Goal: Task Accomplishment & Management: Manage account settings

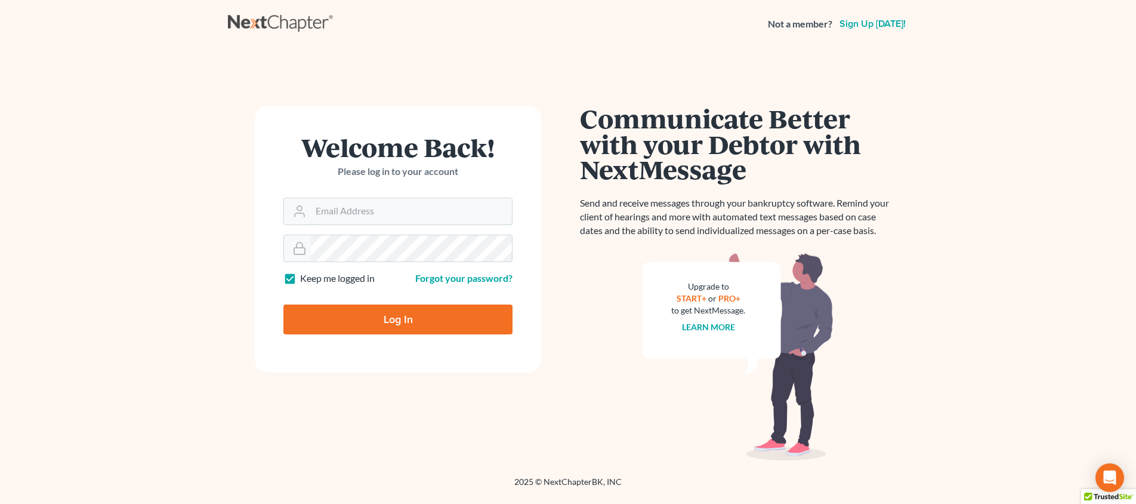
type input "teresa@mcbridelaw.net"
click at [398, 318] on input "Log In" at bounding box center [397, 319] width 229 height 30
type input "Thinking..."
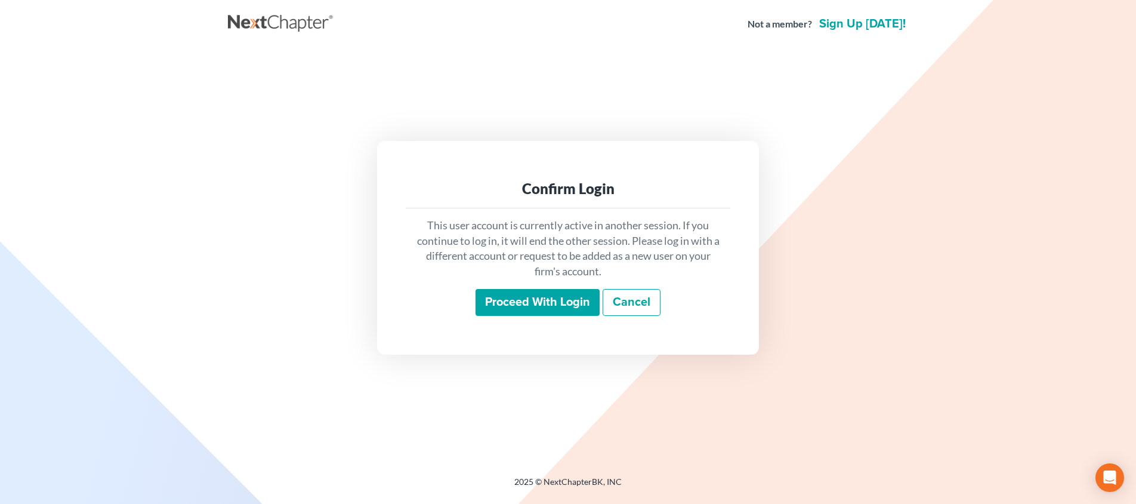
scroll to position [1, 0]
click at [510, 300] on input "Proceed with login" at bounding box center [538, 302] width 124 height 27
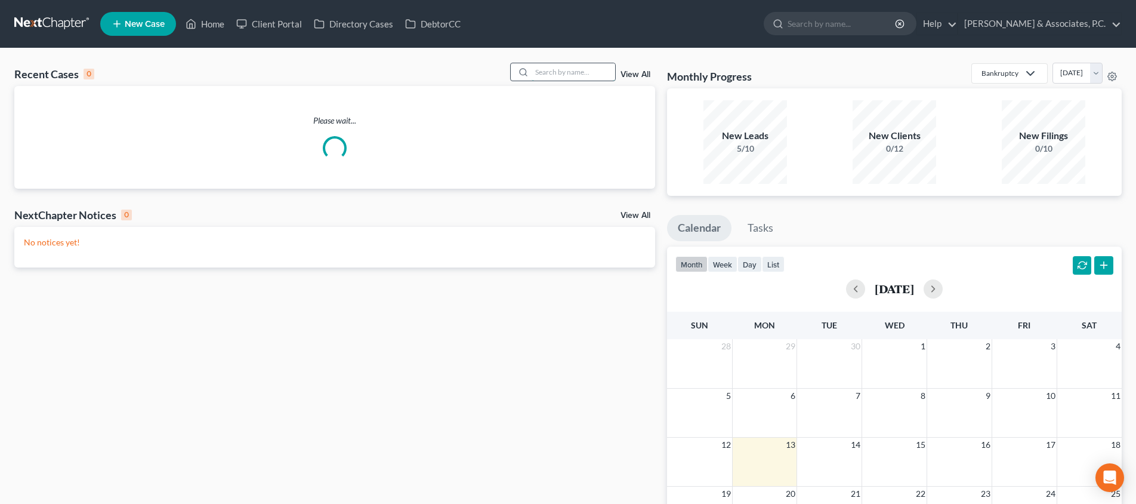
click at [550, 69] on input "search" at bounding box center [574, 71] width 84 height 17
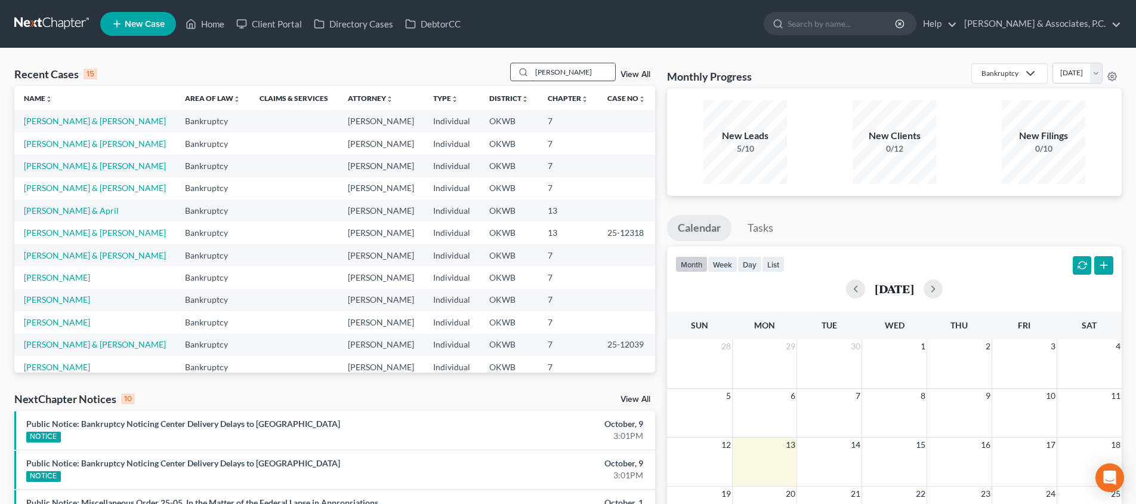
type input "[PERSON_NAME]"
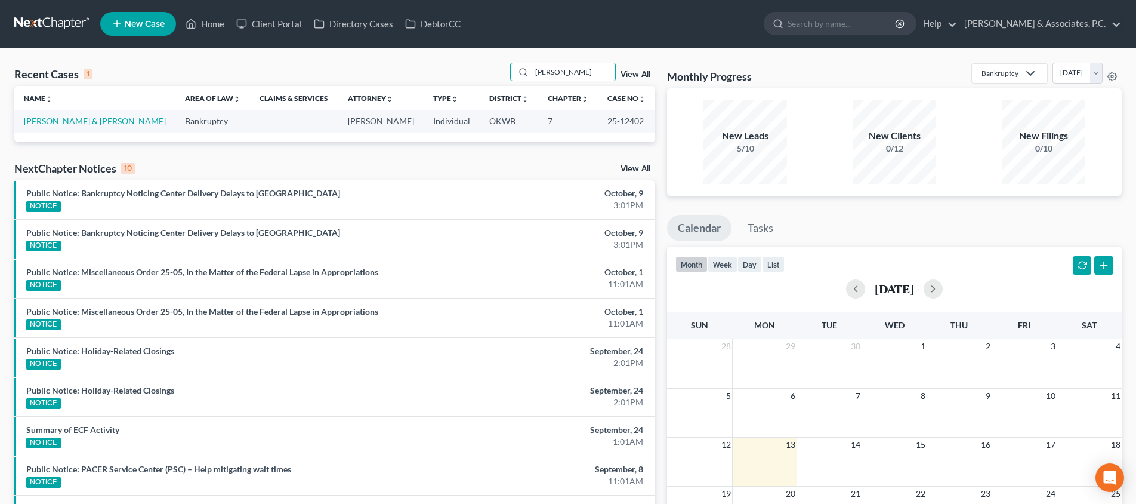
click at [42, 115] on td "[PERSON_NAME] & [PERSON_NAME]" at bounding box center [94, 121] width 161 height 22
click at [41, 122] on link "[PERSON_NAME] & [PERSON_NAME]" at bounding box center [95, 121] width 142 height 10
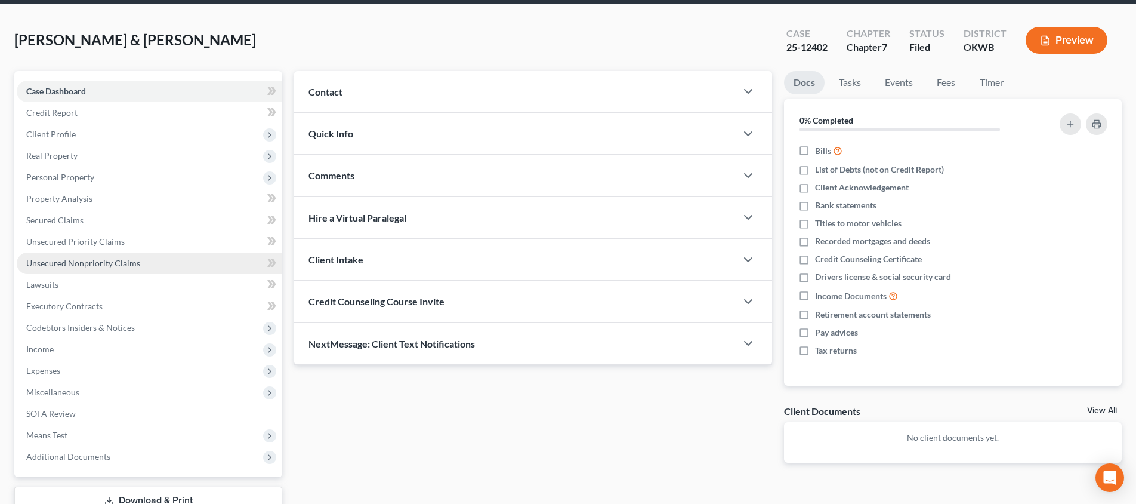
scroll to position [66, 0]
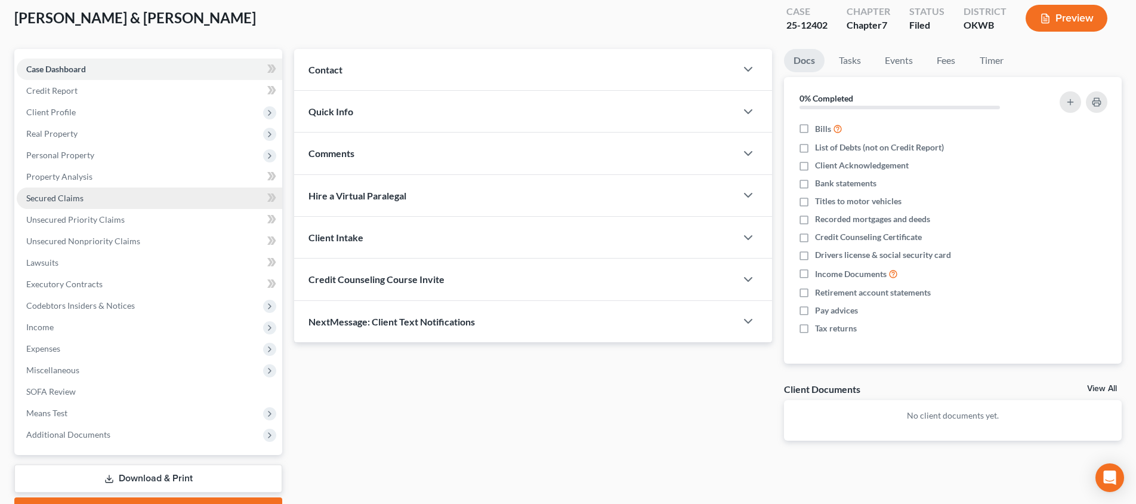
click at [217, 204] on link "Secured Claims" at bounding box center [150, 197] width 266 height 21
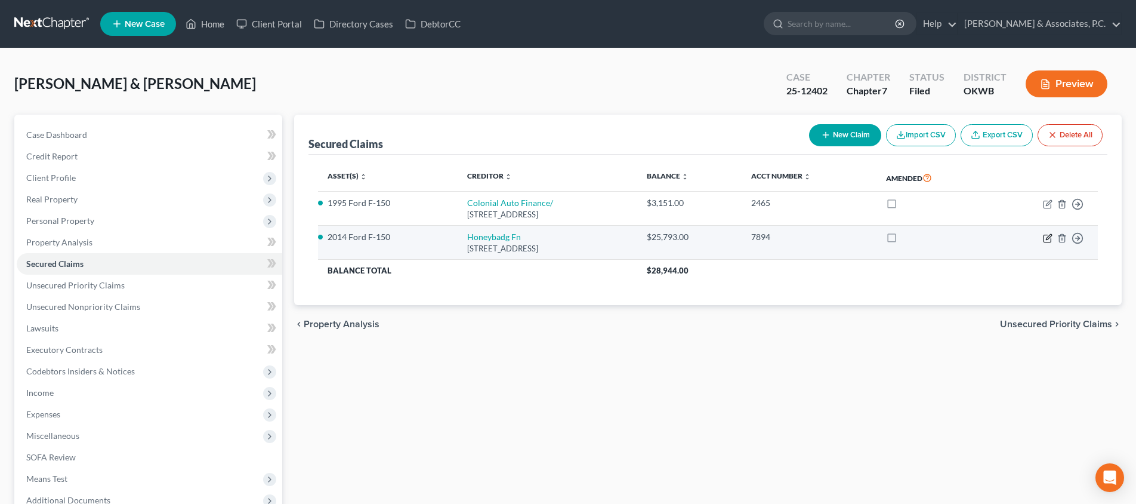
click at [1051, 236] on icon "button" at bounding box center [1048, 238] width 10 height 10
select select "37"
select select "0"
select select "2"
select select "0"
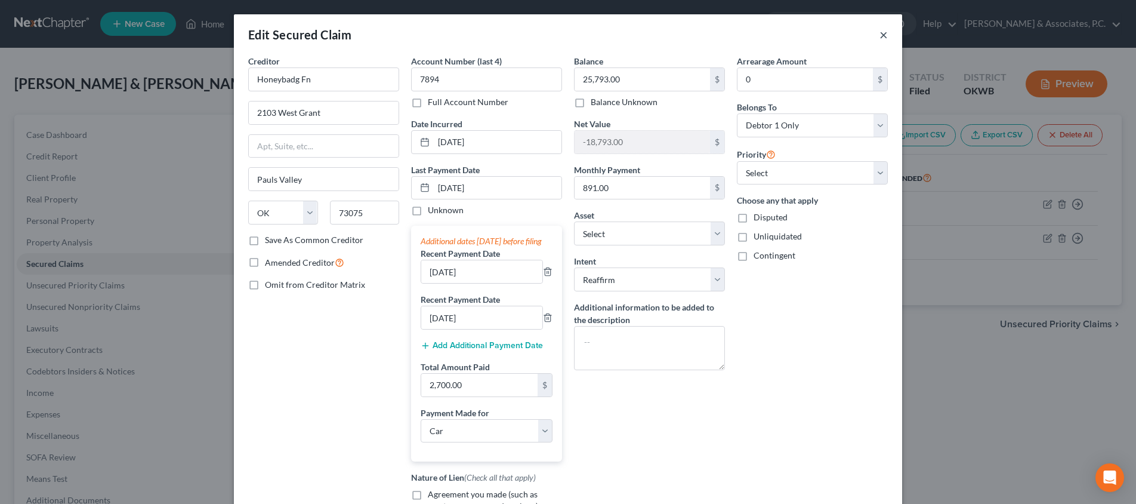
click at [884, 38] on button "×" at bounding box center [883, 34] width 8 height 14
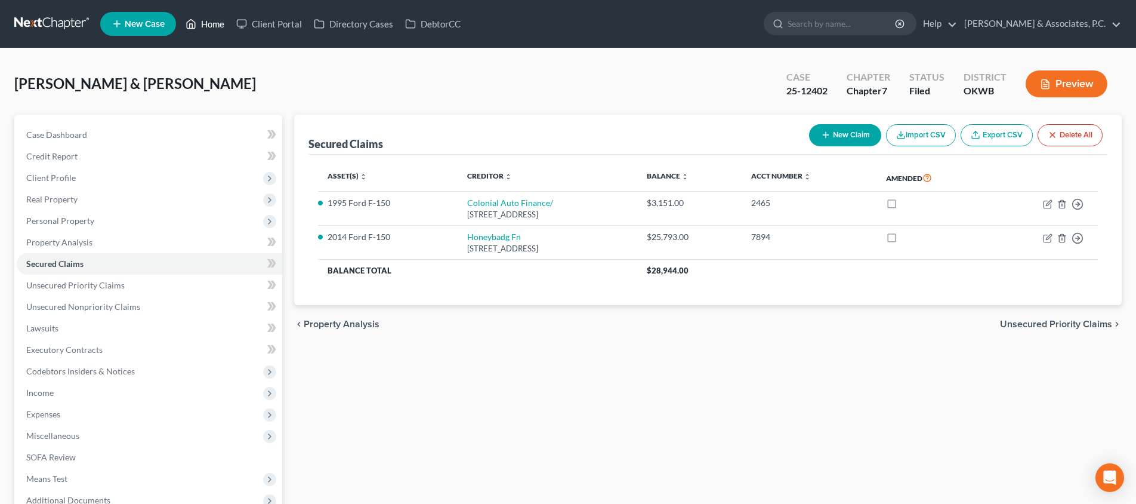
click at [221, 26] on link "Home" at bounding box center [205, 23] width 51 height 21
